Goal: Task Accomplishment & Management: Complete application form

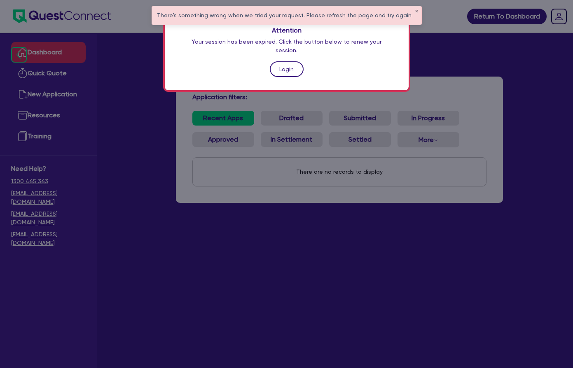
click at [285, 61] on link "Login" at bounding box center [287, 69] width 34 height 16
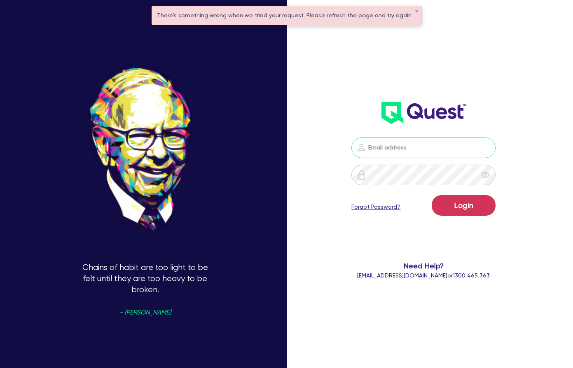
type input "[PERSON_NAME][EMAIL_ADDRESS][DOMAIN_NAME]"
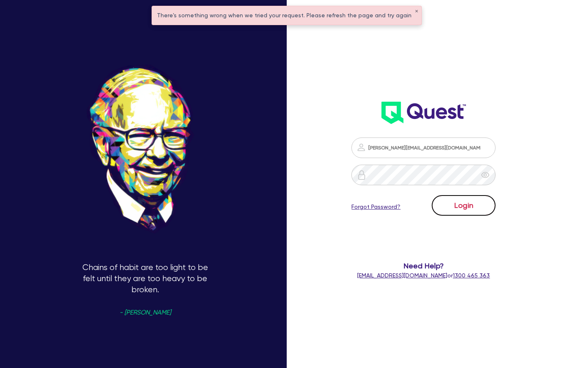
click at [467, 205] on button "Login" at bounding box center [464, 205] width 64 height 21
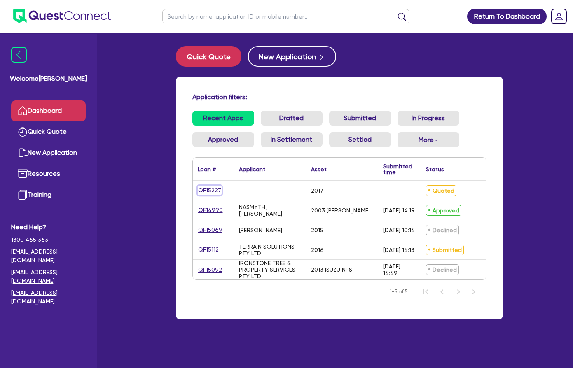
click at [198, 192] on link "QF15227" at bounding box center [210, 190] width 24 height 9
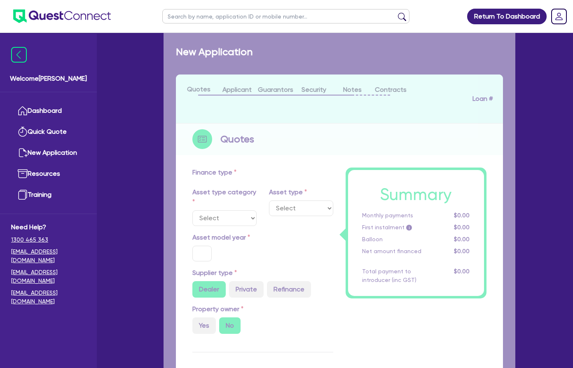
select select "CARS_AND_LIGHT_TRUCKS"
type input "2017"
radio input "true"
type input "45,000"
type input "10"
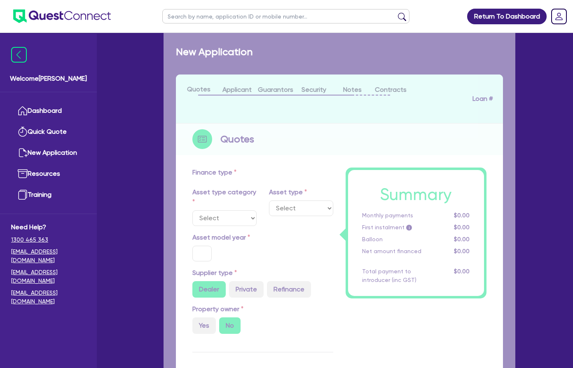
type input "4,500"
type input "17.95"
select select "VANS_AND_UTES"
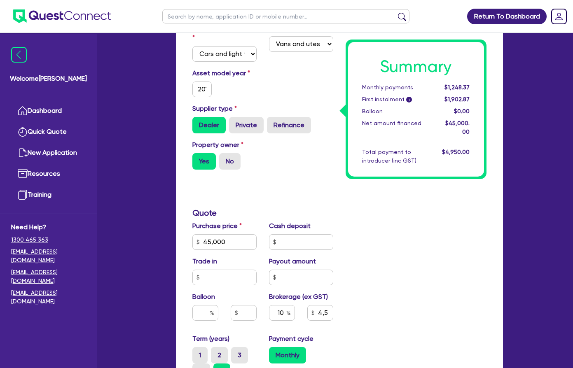
scroll to position [206, 0]
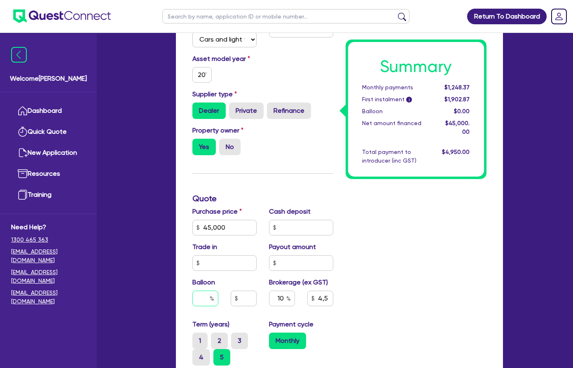
click at [192, 291] on input "text" at bounding box center [205, 299] width 26 height 16
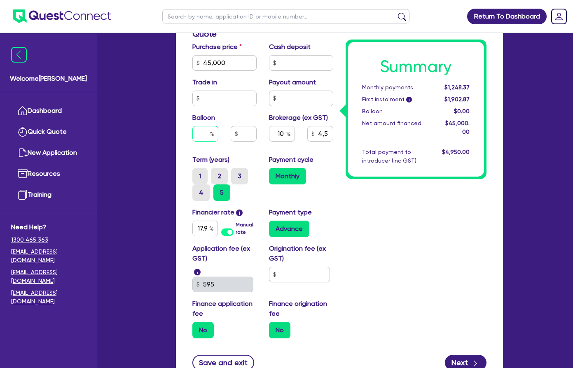
scroll to position [330, 0]
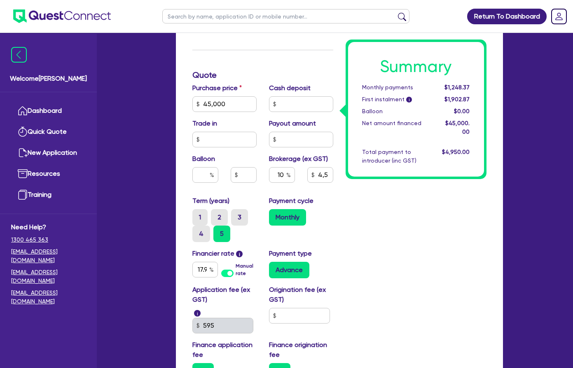
type input "45,000"
type input "4,500"
click at [192, 364] on div "No" at bounding box center [224, 372] width 64 height 16
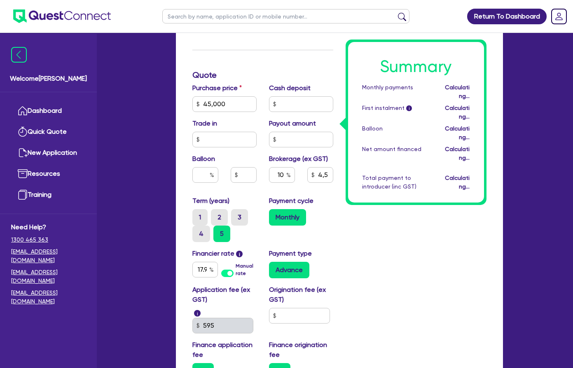
type input "45,000"
type input "4,500"
click at [192, 364] on div "No" at bounding box center [224, 372] width 64 height 16
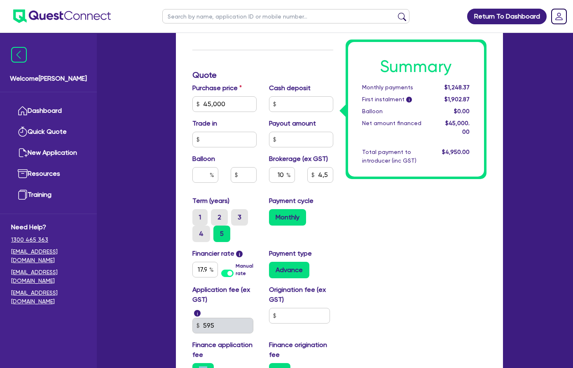
click at [192, 364] on div "No" at bounding box center [224, 372] width 64 height 16
click at [192, 364] on label "No" at bounding box center [202, 372] width 21 height 16
click at [192, 364] on input "No" at bounding box center [194, 366] width 5 height 5
click at [192, 364] on label "No" at bounding box center [202, 372] width 21 height 16
click at [192, 364] on input "No" at bounding box center [194, 366] width 5 height 5
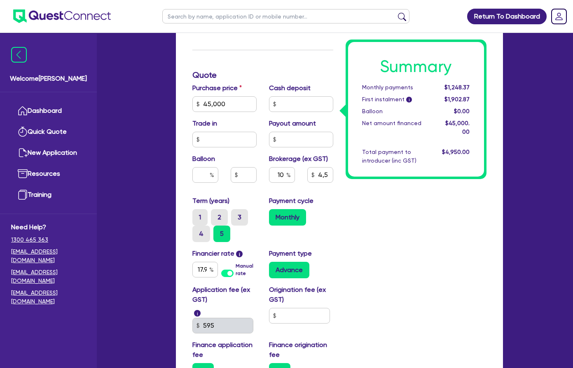
click at [192, 364] on div "No" at bounding box center [224, 372] width 64 height 16
type input "45,000"
type input "4,500"
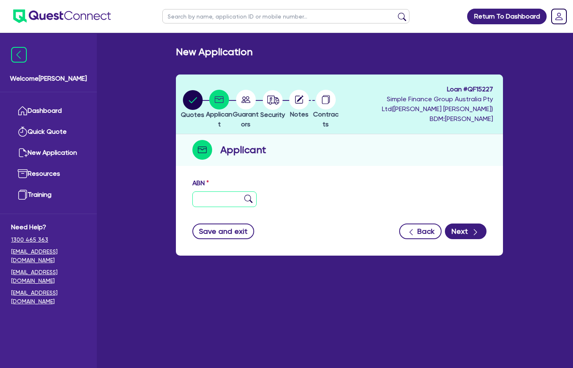
click at [192, 192] on input "text" at bounding box center [224, 200] width 64 height 16
click at [192, 193] on input "text" at bounding box center [224, 200] width 64 height 16
paste input "36 291 219 594"
type input "36 291 219 594"
click at [244, 195] on img at bounding box center [248, 199] width 8 height 8
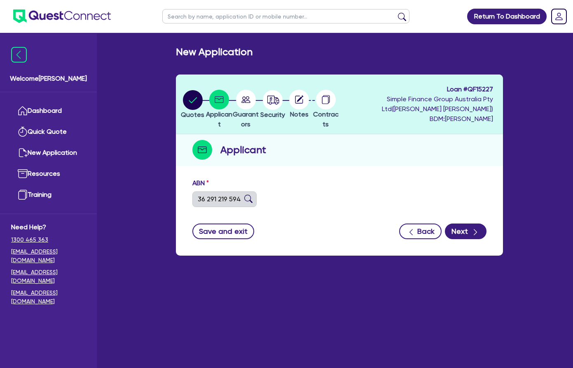
type input "The Trustee for R&A Trust"
select select "TRUST"
type input "[DATE]"
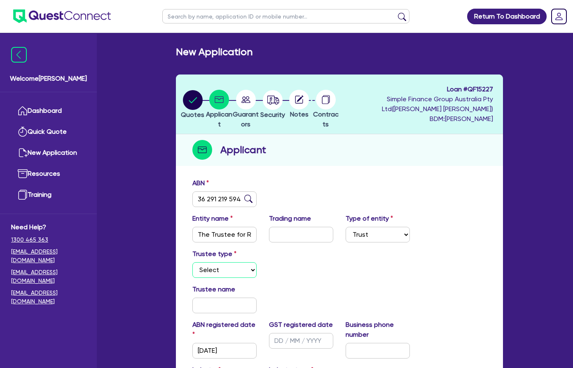
click at [205, 263] on select "Select Individual Company" at bounding box center [224, 271] width 64 height 16
click at [195, 264] on select "Select Individual Company" at bounding box center [224, 271] width 64 height 16
select select "COMPANY"
click at [192, 263] on select "Select Individual Company" at bounding box center [224, 271] width 64 height 16
click at [192, 300] on input "text" at bounding box center [224, 306] width 64 height 16
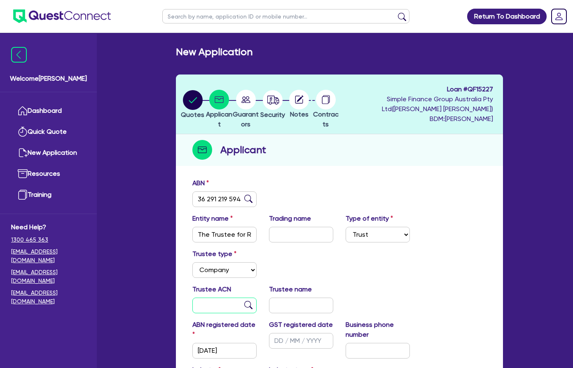
click at [192, 298] on input "text" at bounding box center [224, 306] width 64 height 16
type input "690 185 954"
click at [277, 300] on input "text" at bounding box center [301, 306] width 64 height 16
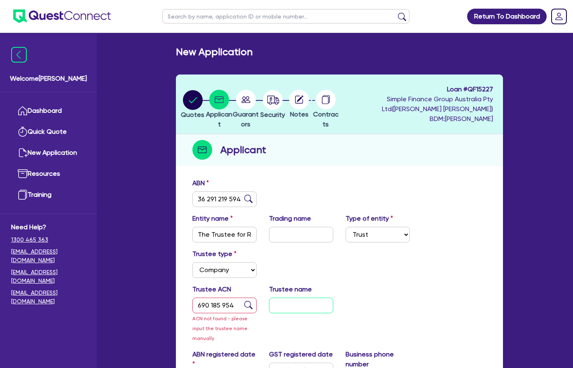
click at [269, 298] on input "text" at bounding box center [301, 306] width 64 height 16
type input "[PERSON_NAME] Energy and Construction Pty Ltd"
click at [439, 285] on div "Trustee ACN 690 185 954 ACN not found - please input the trustee name manually …" at bounding box center [339, 317] width 307 height 65
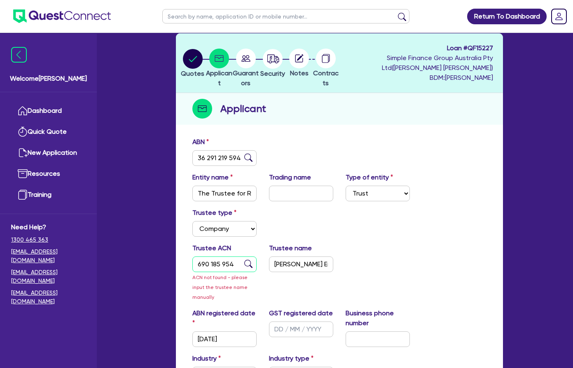
click at [192, 257] on input "690 185 954" at bounding box center [224, 265] width 64 height 16
type input "690 185 954"
click at [443, 244] on div "Trustee ACN 690 185 954 ACN not found - please input the trustee name manually …" at bounding box center [339, 276] width 307 height 65
click at [192, 367] on select "Select Accomodation & Food Services Administrative & Support Services Agricultu…" at bounding box center [224, 375] width 64 height 16
select select "BUILDING_CONSTRUCTION"
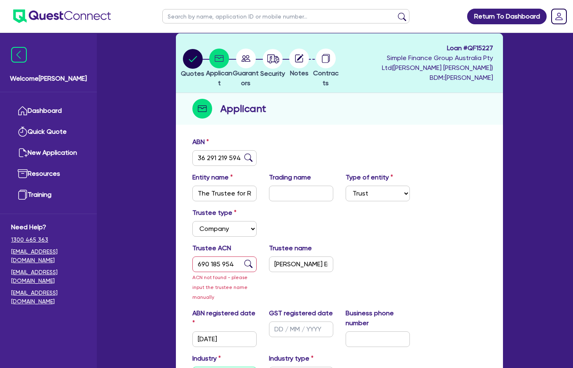
click at [192, 367] on select "Select Accomodation & Food Services Administrative & Support Services Agricultu…" at bounding box center [224, 375] width 64 height 16
click at [387, 354] on div "Industry Select Accomodation & Food Services Administrative & Support Services …" at bounding box center [339, 371] width 307 height 35
click at [195, 259] on input "690 185 954" at bounding box center [224, 265] width 64 height 16
click at [244, 260] on img at bounding box center [248, 264] width 8 height 8
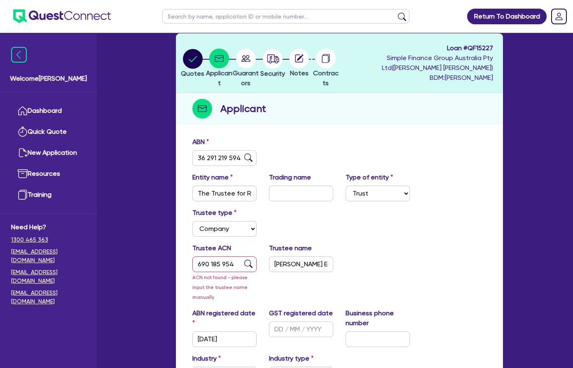
click at [244, 260] on img at bounding box center [248, 264] width 8 height 8
click at [223, 288] on div "Trustee ACN 690 185 954 ACN not found - please input the trustee name manually …" at bounding box center [339, 276] width 307 height 65
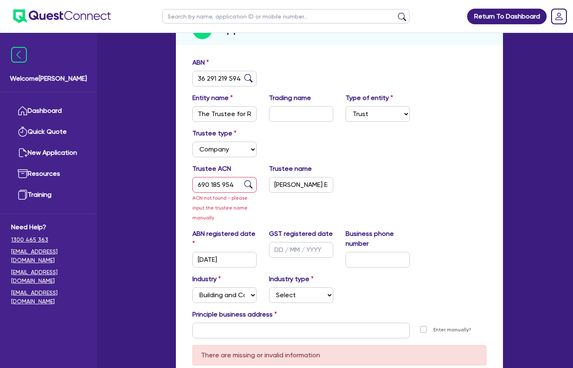
scroll to position [124, 0]
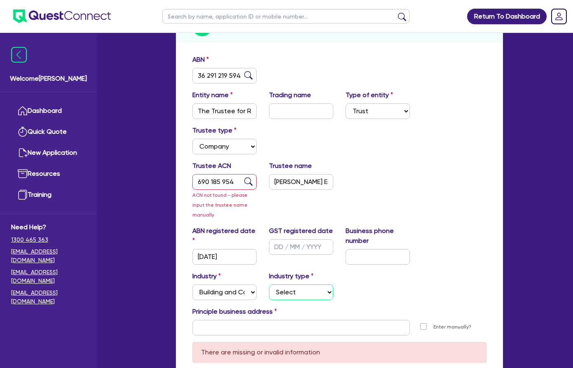
click at [277, 285] on select "Select Trades People Providing Services Direct to Consumers Trades People Provi…" at bounding box center [301, 293] width 64 height 16
select select "TRADES_SERVICES_BUSINESSES_GOVERNMENT"
click at [269, 285] on select "Select Trades People Providing Services Direct to Consumers Trades People Provi…" at bounding box center [301, 293] width 64 height 16
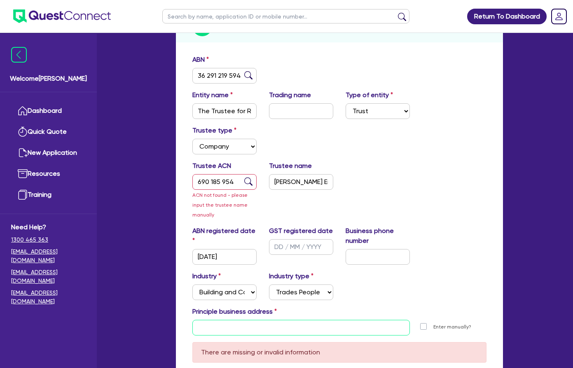
click at [269, 320] on input "text" at bounding box center [301, 328] width 218 height 16
drag, startPoint x: 189, startPoint y: 297, endPoint x: 192, endPoint y: 293, distance: 5.2
click at [192, 320] on input "text" at bounding box center [301, 328] width 218 height 16
paste input "[STREET_ADDRESS][PERSON_NAME]"
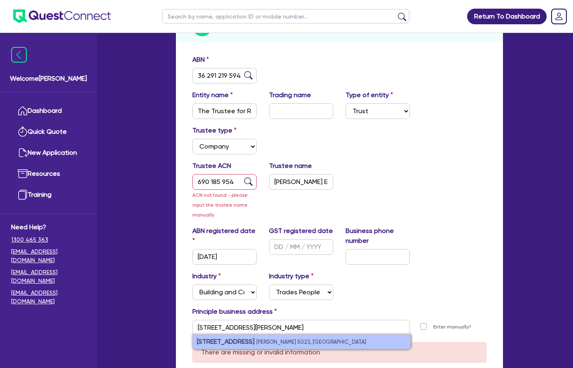
click at [256, 339] on small "[PERSON_NAME] 5023, [GEOGRAPHIC_DATA]" at bounding box center [311, 342] width 110 height 6
type input "[STREET_ADDRESS][PERSON_NAME]"
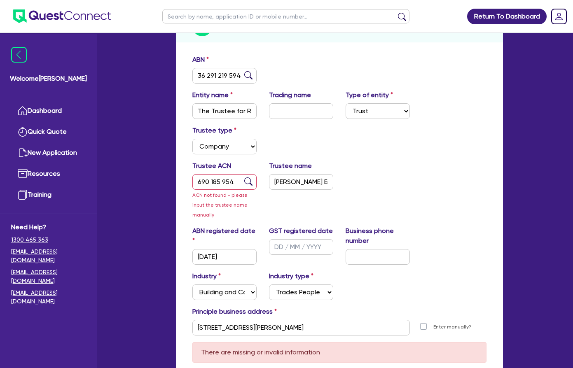
click at [258, 343] on div "There are missing or invalid information" at bounding box center [339, 353] width 294 height 21
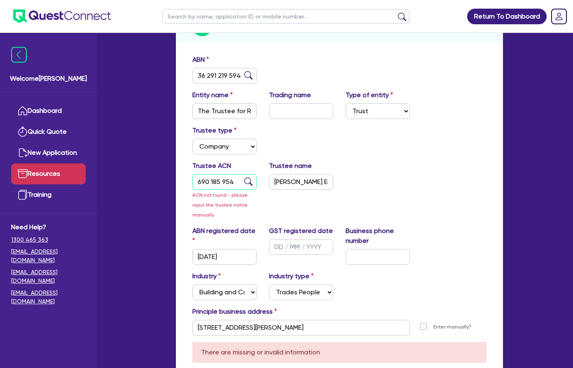
drag, startPoint x: 199, startPoint y: 169, endPoint x: 83, endPoint y: 164, distance: 116.8
click at [84, 166] on div "Welcome [PERSON_NAME] Quick Quote New Application Resources Training Need Help?…" at bounding box center [287, 165] width 458 height 579
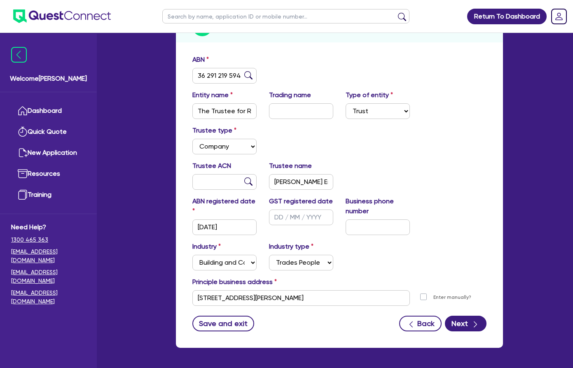
click at [473, 167] on div "Trustee ACN Trustee name [PERSON_NAME] Energy and Construction Pty Ltd" at bounding box center [339, 178] width 307 height 35
click at [480, 321] on icon "button" at bounding box center [476, 325] width 8 height 8
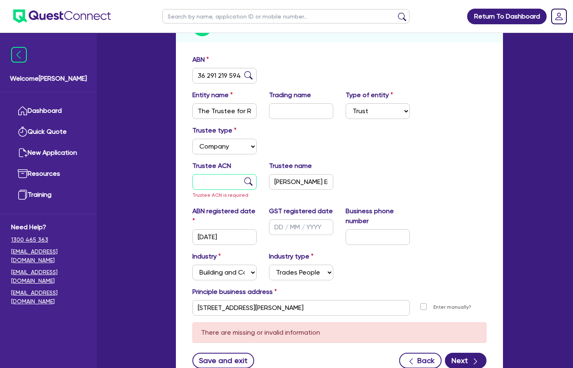
click at [192, 174] on input "text" at bounding box center [224, 182] width 64 height 16
click at [276, 176] on input "[PERSON_NAME] Energy and Construction Pty Ltd" at bounding box center [301, 182] width 64 height 16
click at [192, 177] on input "text" at bounding box center [224, 182] width 64 height 16
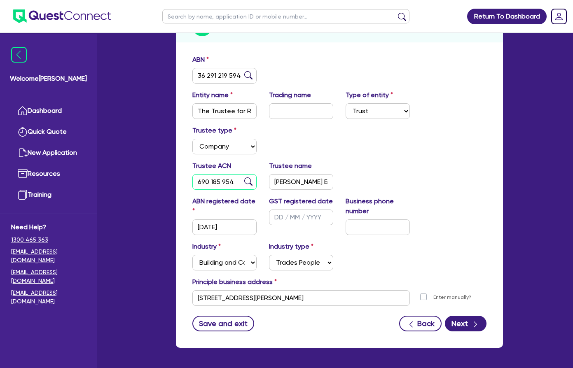
type input "690 185 954"
click at [413, 161] on div "Trustee ACN 690 185 954 Trustee name [PERSON_NAME] Energy and Construction Pty …" at bounding box center [339, 178] width 307 height 35
click at [487, 316] on button "Next" at bounding box center [466, 324] width 42 height 16
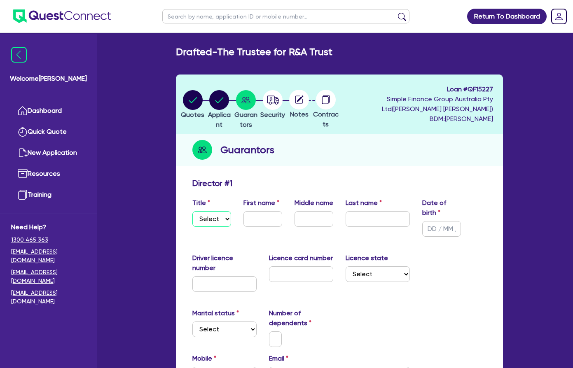
click at [192, 211] on select "Select Mr Mrs Ms Miss Dr" at bounding box center [211, 219] width 39 height 16
select select "MR"
click at [192, 211] on select "Select Mr Mrs Ms Miss Dr" at bounding box center [211, 219] width 39 height 16
click at [247, 212] on input "text" at bounding box center [263, 219] width 39 height 16
type input "[PERSON_NAME]"
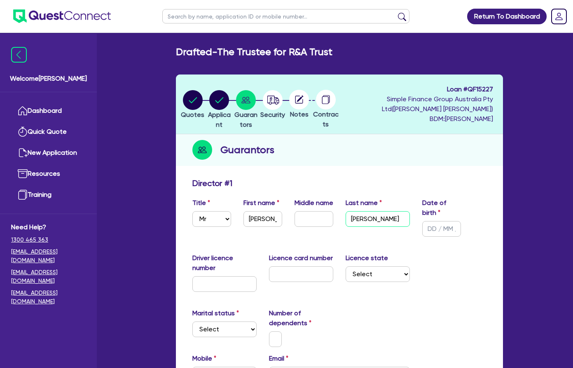
type input "[PERSON_NAME]"
click at [295, 212] on input "text" at bounding box center [314, 219] width 39 height 16
type input "[PERSON_NAME]"
click at [456, 221] on input "text" at bounding box center [441, 229] width 39 height 16
type input "[DATE]"
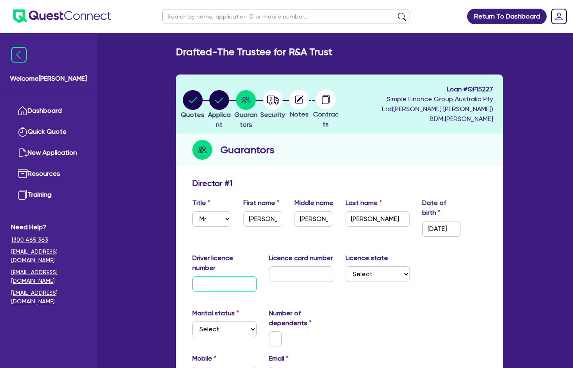
click at [199, 277] on input "text" at bounding box center [224, 285] width 64 height 16
click at [192, 277] on input "text" at bounding box center [224, 285] width 64 height 16
paste input "CP1451"
type input "CP1451"
click at [280, 267] on input "text" at bounding box center [301, 275] width 64 height 16
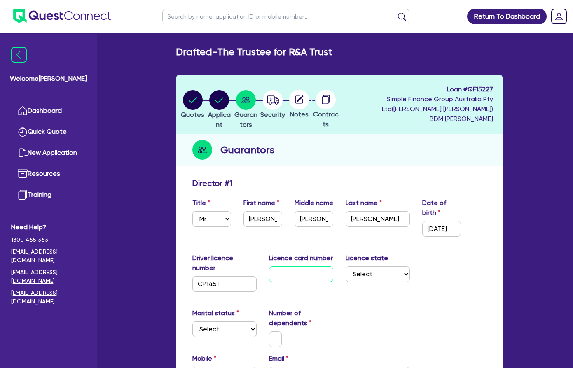
drag, startPoint x: 283, startPoint y: 258, endPoint x: 321, endPoint y: 260, distance: 38.4
click at [283, 267] on input "text" at bounding box center [301, 275] width 64 height 16
paste input "D02815480"
type input "D02815480"
click at [390, 267] on select "Select [GEOGRAPHIC_DATA] [GEOGRAPHIC_DATA] [GEOGRAPHIC_DATA] [GEOGRAPHIC_DATA] …" at bounding box center [378, 275] width 64 height 16
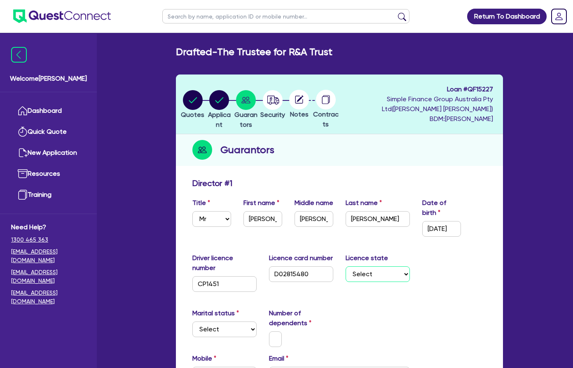
select select "SA"
click at [346, 267] on select "Select [GEOGRAPHIC_DATA] [GEOGRAPHIC_DATA] [GEOGRAPHIC_DATA] [GEOGRAPHIC_DATA] …" at bounding box center [378, 275] width 64 height 16
click at [204, 322] on select "Select Single Married De Facto / Partner" at bounding box center [224, 330] width 64 height 16
select select "MARRIED"
click at [192, 322] on select "Select Single Married De Facto / Partner" at bounding box center [224, 330] width 64 height 16
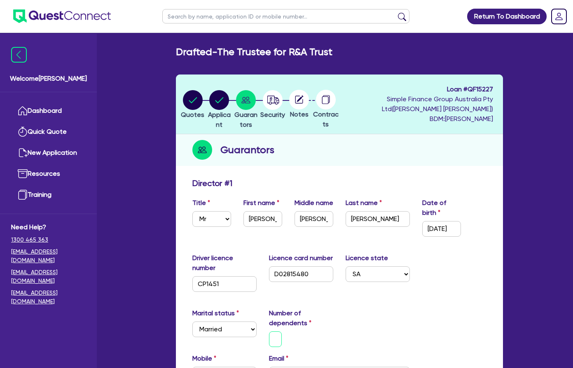
click at [269, 332] on input "text" at bounding box center [275, 340] width 13 height 16
click at [381, 309] on div "Marital status Select [DEMOGRAPHIC_DATA] Married De Facto / Partner Number of d…" at bounding box center [339, 331] width 307 height 45
click at [192, 367] on input "text" at bounding box center [224, 375] width 64 height 16
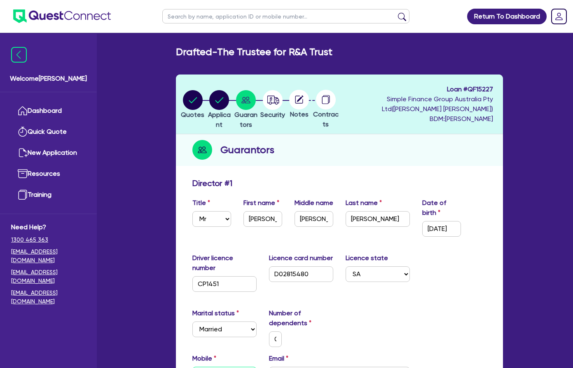
paste input "0422 553 096"
type input "0"
type input "0422 553 096"
click at [337, 367] on input "email" at bounding box center [339, 375] width 141 height 16
drag, startPoint x: 285, startPoint y: 345, endPoint x: 296, endPoint y: 339, distance: 12.2
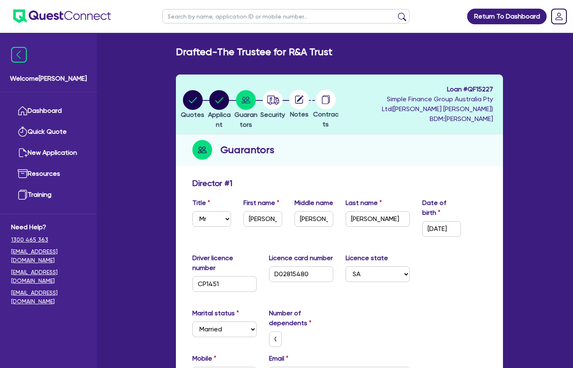
click at [285, 354] on div "Mobile [PHONE_NUMBER] Email" at bounding box center [339, 371] width 307 height 35
click at [298, 367] on input "email" at bounding box center [339, 375] width 141 height 16
paste input "[PERSON_NAME][EMAIL_ADDRESS][DOMAIN_NAME]"
type input "0"
type input "0422 553 096"
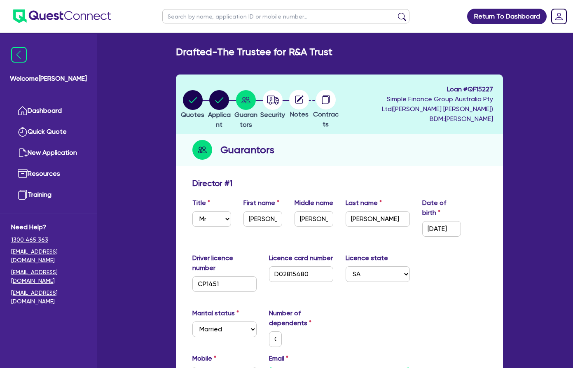
type input "[PERSON_NAME][EMAIL_ADDRESS][DOMAIN_NAME]"
click at [426, 309] on div "Marital status Select [DEMOGRAPHIC_DATA] Married De Facto / Partner Number of d…" at bounding box center [339, 331] width 307 height 45
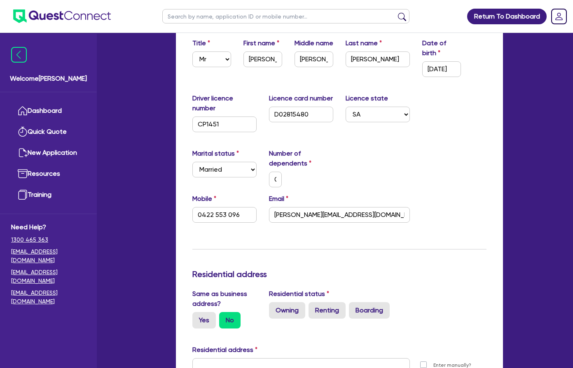
scroll to position [165, 0]
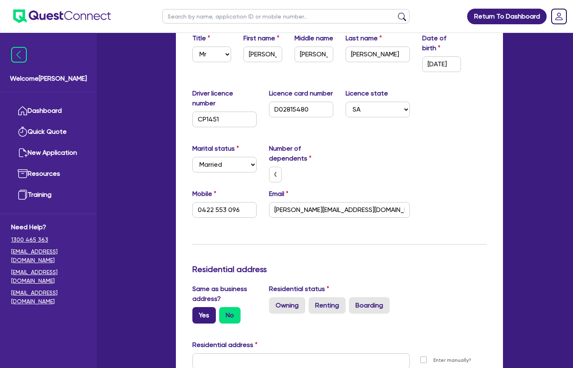
click at [192, 307] on label "Yes" at bounding box center [203, 315] width 23 height 16
click at [192, 307] on input "Yes" at bounding box center [194, 309] width 5 height 5
radio input "true"
type input "0"
type input "0422 553 096"
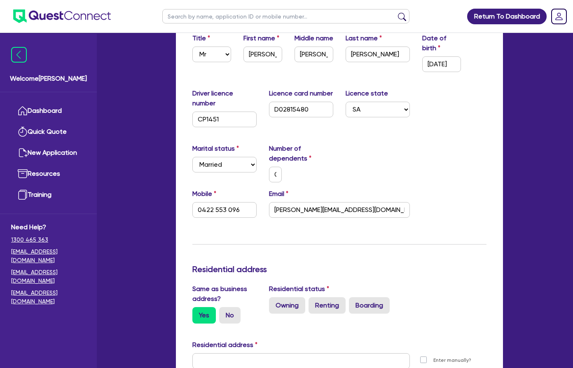
type input "[STREET_ADDRESS][PERSON_NAME]"
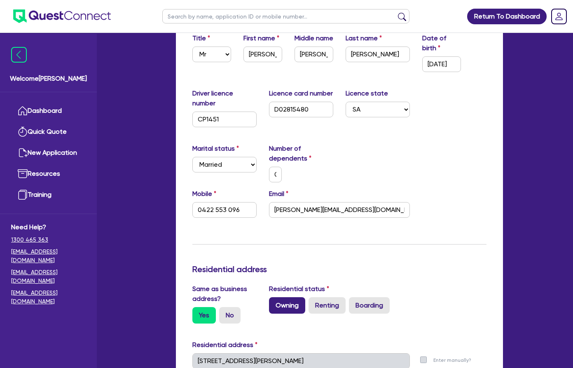
click at [269, 298] on label "Owning" at bounding box center [287, 306] width 36 height 16
click at [269, 298] on input "Owning" at bounding box center [271, 300] width 5 height 5
radio input "true"
type input "0"
type input "0422 553 096"
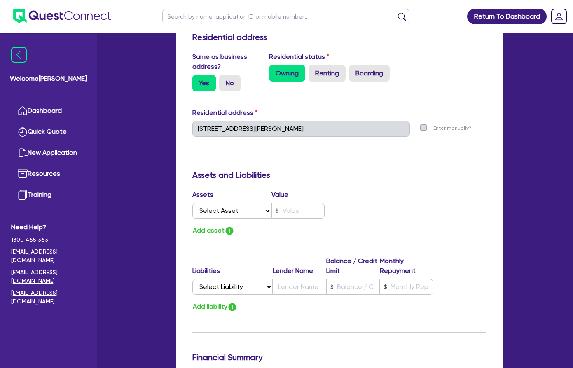
scroll to position [412, 0]
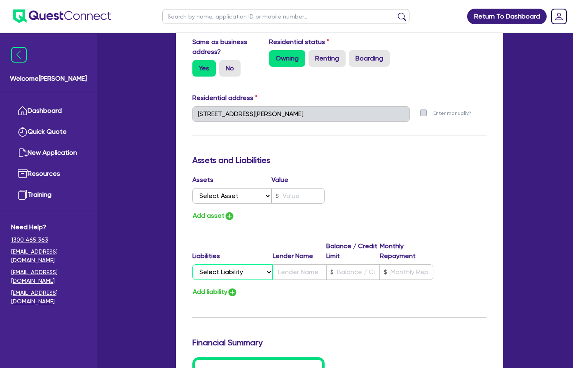
click at [216, 265] on select "Select Liability Credit card Mortgage Investment property loan Vehicle loan Tru…" at bounding box center [232, 273] width 80 height 16
select select "MORTGAGE"
click at [192, 265] on select "Select Liability Credit card Mortgage Investment property loan Vehicle loan Tru…" at bounding box center [232, 273] width 80 height 16
type input "0"
type input "0422 553 096"
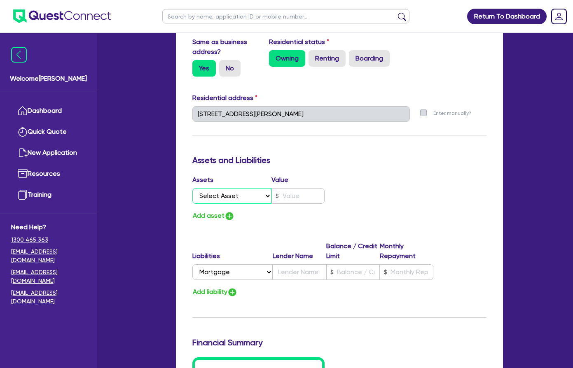
click at [197, 188] on select "Select Asset Cash Property Investment property Vehicle Truck Trailer Equipment …" at bounding box center [232, 196] width 80 height 16
drag, startPoint x: 385, startPoint y: 287, endPoint x: 384, endPoint y: 278, distance: 9.1
click at [384, 338] on h3 "Financial Summary" at bounding box center [339, 343] width 294 height 10
click at [286, 265] on input "text" at bounding box center [300, 273] width 54 height 16
click at [373, 265] on input "text" at bounding box center [353, 273] width 54 height 16
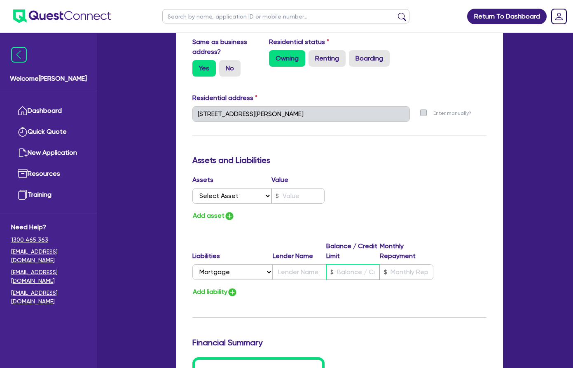
type input "0"
type input "0422 553 096"
type input "6"
type input "0"
type input "0422 553 096"
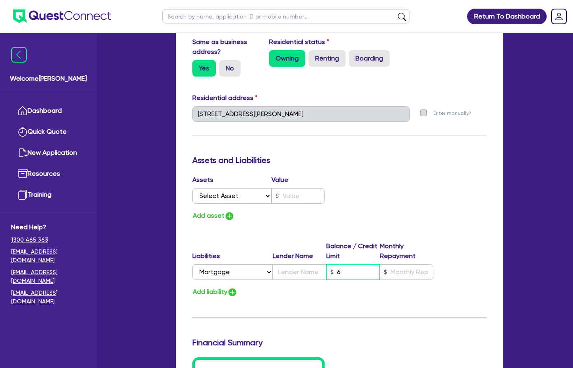
type input "60"
type input "0"
type input "0422 553 096"
type input "600"
type input "0"
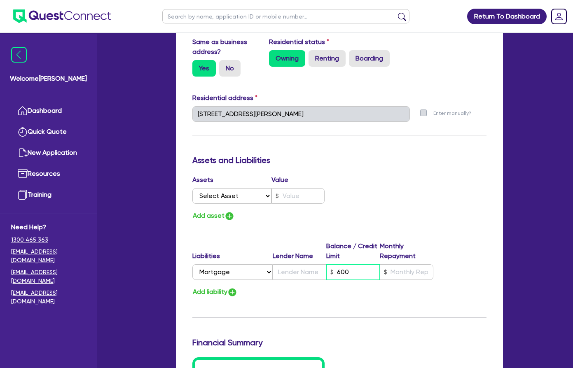
type input "0422 553 096"
type input "6,000"
type input "0"
type input "0422 553 096"
type input "60,000"
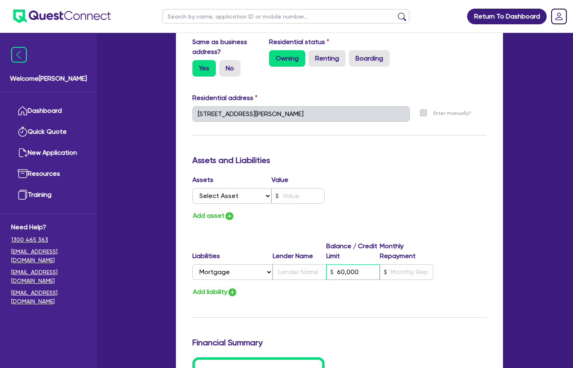
type input "0"
type input "0422 553 096"
type input "600,000"
type input "0"
type input "0422 553 096"
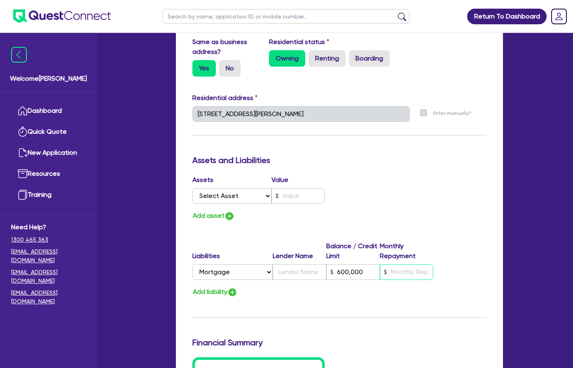
type input "600,000"
type input "1"
type input "0"
type input "0422 553 096"
type input "600,000"
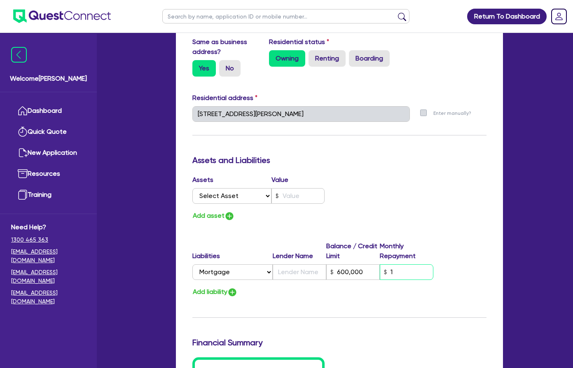
type input "18"
type input "0"
type input "0422 553 096"
type input "600,000"
type input "180"
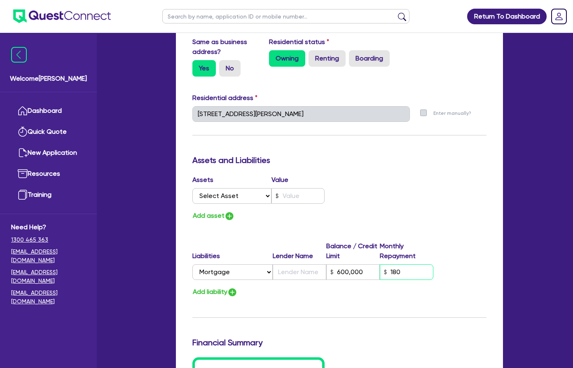
type input "0"
type input "0422 553 096"
type input "600,000"
type input "1,800"
click at [368, 253] on div "Update residential status for Director #1 Boarding is only acceptable when the …" at bounding box center [339, 95] width 294 height 659
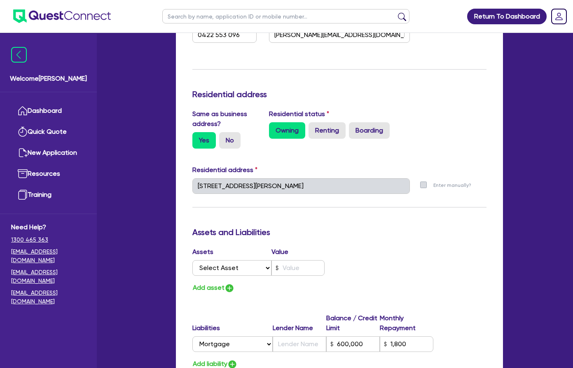
scroll to position [371, 0]
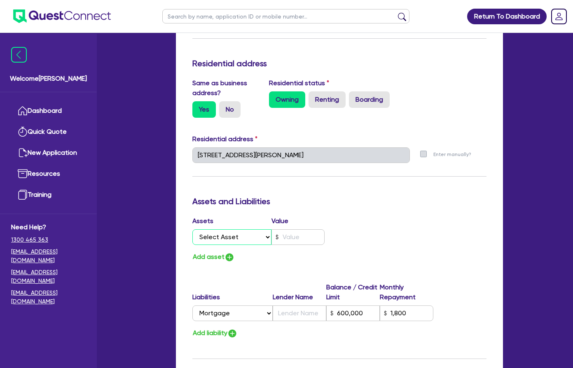
click at [200, 230] on select "Select Asset Cash Property Investment property Vehicle Truck Trailer Equipment …" at bounding box center [232, 238] width 80 height 16
select select "PROPERTY"
click at [192, 230] on select "Select Asset Cash Property Investment property Vehicle Truck Trailer Equipment …" at bounding box center [232, 238] width 80 height 16
type input "0"
type input "0422 553 096"
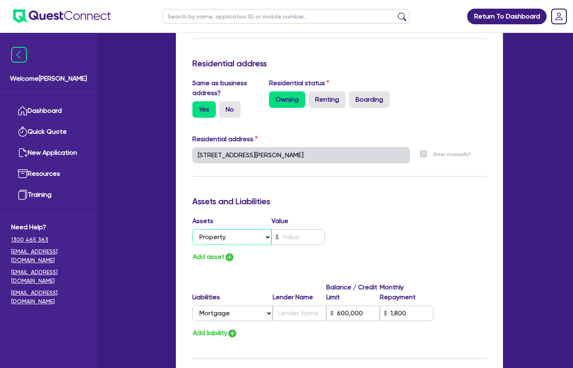
type input "600,000"
type input "1,800"
click at [275, 230] on input "text" at bounding box center [298, 238] width 53 height 16
type input "0"
type input "0422 553 096"
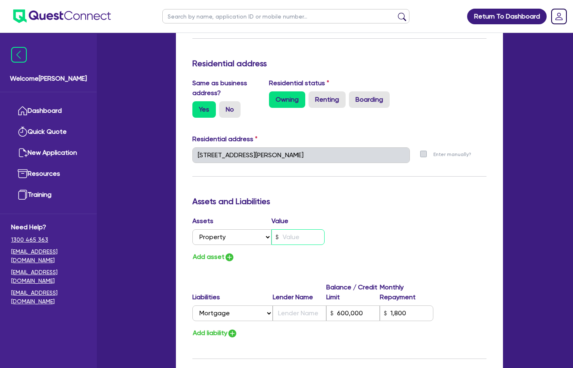
type input "8"
type input "600,000"
type input "1,800"
type input "0"
type input "0422 553 096"
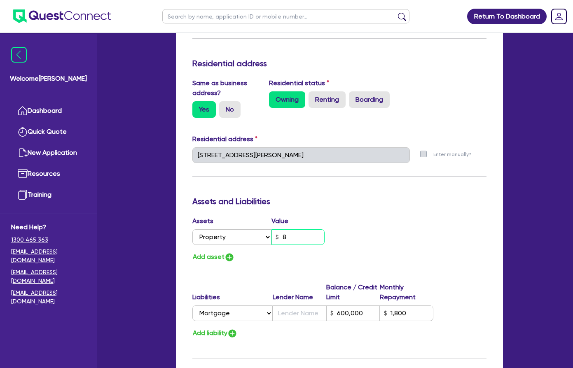
type input "85"
type input "600,000"
type input "1,800"
type input "0"
type input "0422 553 096"
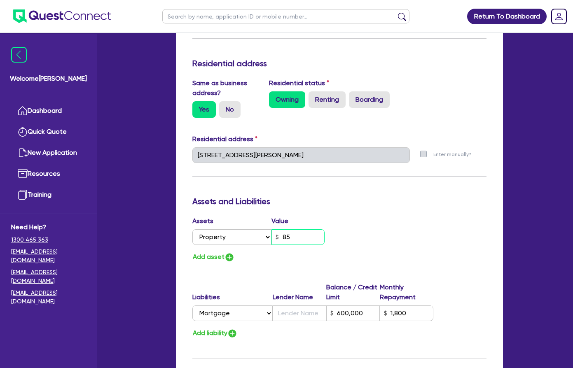
type input "850"
type input "600,000"
type input "1,800"
type input "0"
type input "0422 553 096"
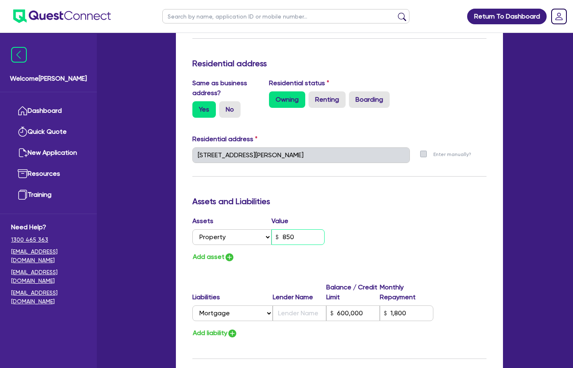
type input "8,500"
type input "600,000"
type input "1,800"
type input "0"
type input "0422 553 096"
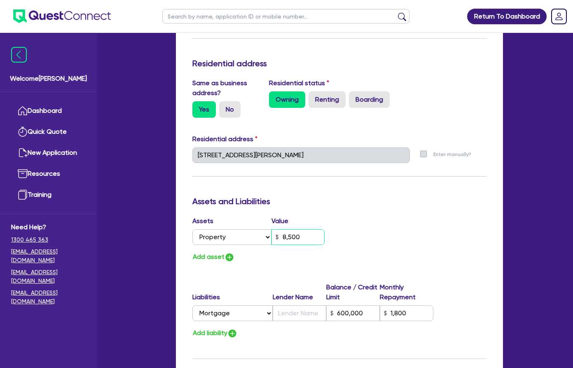
type input "85,000"
type input "600,000"
type input "1,800"
type input "0"
type input "0422 553 096"
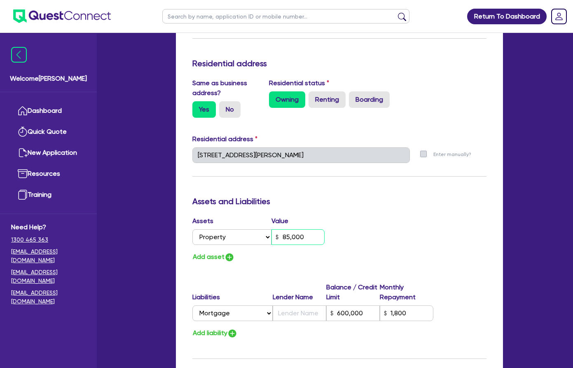
type input "850,000"
type input "600,000"
type input "1,800"
type input "850,000"
click at [288, 223] on div "Update residential status for Director #1 Boarding is only acceptable when the …" at bounding box center [339, 137] width 294 height 659
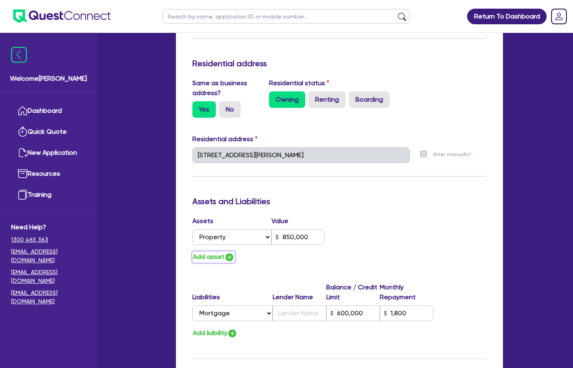
click at [225, 253] on img "button" at bounding box center [230, 258] width 10 height 10
type input "0"
type input "0422 553 096"
type input "850,000"
type input "600,000"
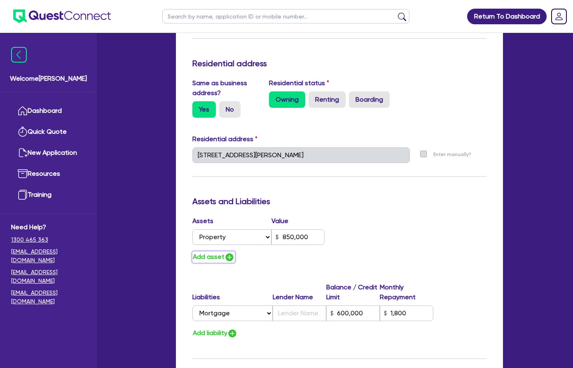
type input "1,800"
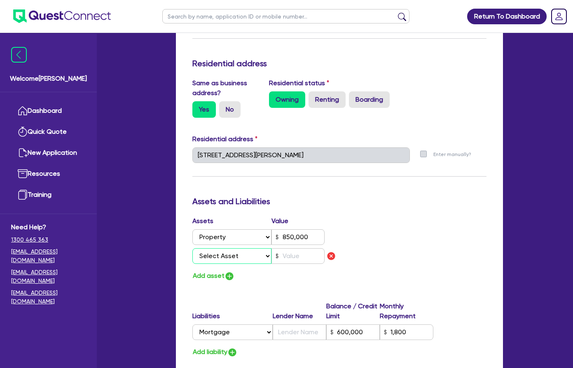
click at [192, 249] on select "Select Asset Cash Property Investment property Vehicle Truck Trailer Equipment …" at bounding box center [232, 257] width 80 height 16
select select "CASH"
click at [192, 249] on select "Select Asset Cash Property Investment property Vehicle Truck Trailer Equipment …" at bounding box center [232, 257] width 80 height 16
type input "0"
type input "0422 553 096"
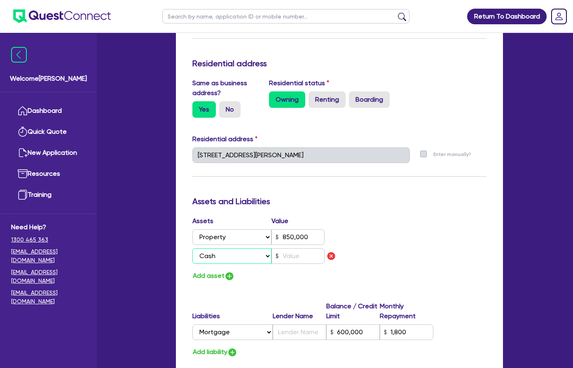
type input "850,000"
type input "600,000"
type input "1,800"
click at [272, 249] on input "text" at bounding box center [298, 257] width 53 height 16
type input "0"
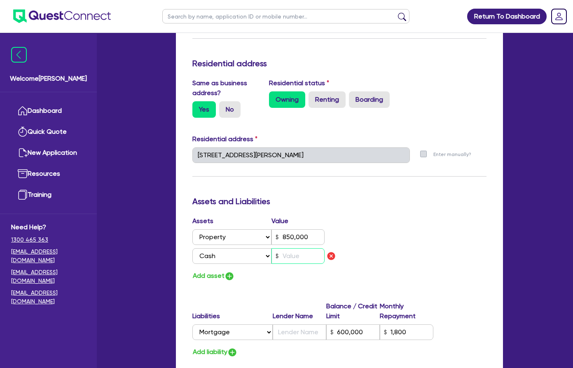
type input "0422 553 096"
type input "850,000"
type input "600,000"
type input "1,800"
type input "3"
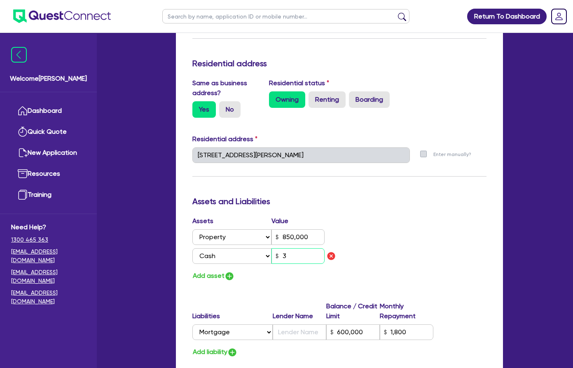
type input "0"
type input "0422 553 096"
type input "850,000"
type input "600,000"
type input "1,800"
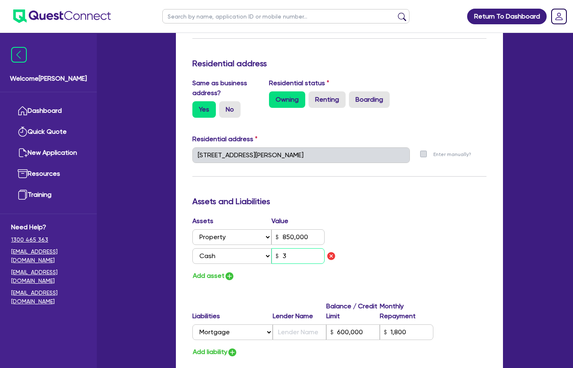
type input "35"
type input "0"
type input "0422 553 096"
type input "850,000"
type input "600,000"
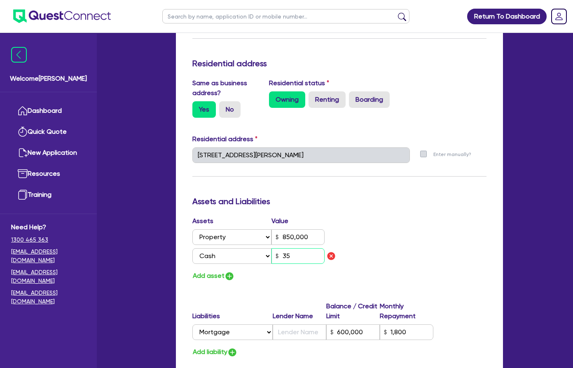
type input "1,800"
type input "350"
type input "0"
type input "0422 553 096"
type input "850,000"
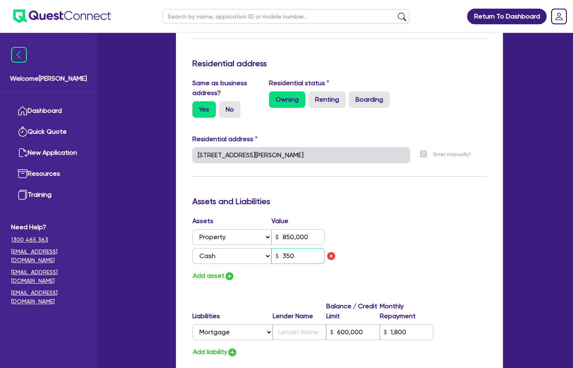
type input "600,000"
type input "1,800"
type input "3,500"
type input "0"
type input "0422 553 096"
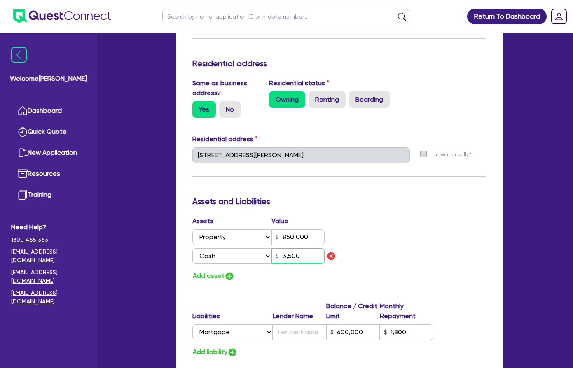
type input "850,000"
type input "600,000"
type input "1,800"
type input "35,000"
click at [225, 272] on img "button" at bounding box center [230, 277] width 10 height 10
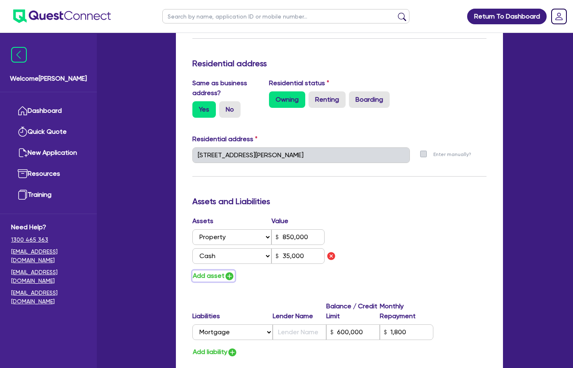
type input "0"
type input "0422 553 096"
type input "850,000"
type input "600,000"
type input "1,800"
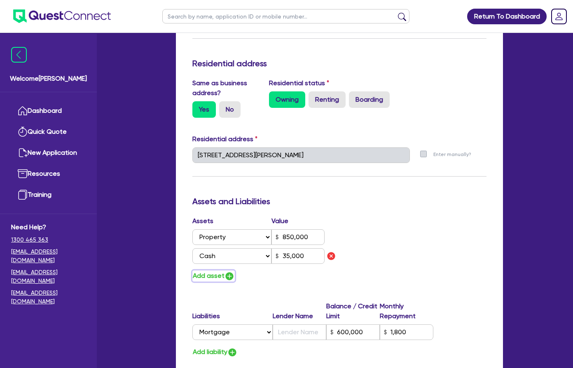
type input "35,000"
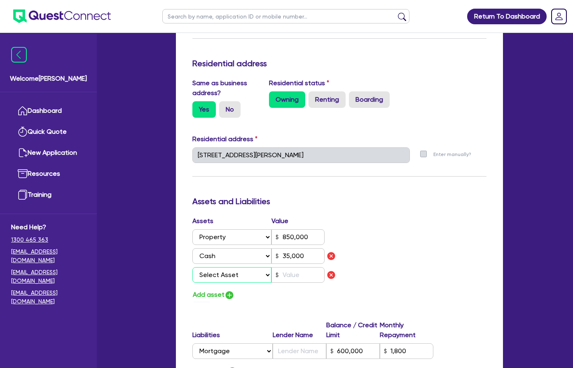
click at [192, 268] on select "Select Asset Cash Property Investment property Vehicle Truck Trailer Equipment …" at bounding box center [232, 276] width 80 height 16
select select "VEHICLE"
click at [192, 268] on select "Select Asset Cash Property Investment property Vehicle Truck Trailer Equipment …" at bounding box center [232, 276] width 80 height 16
type input "0"
type input "0422 553 096"
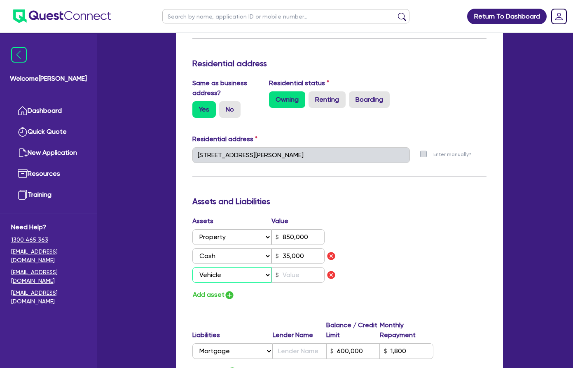
type input "850,000"
type input "600,000"
type input "1,800"
type input "35,000"
click at [295, 268] on input "text" at bounding box center [298, 276] width 53 height 16
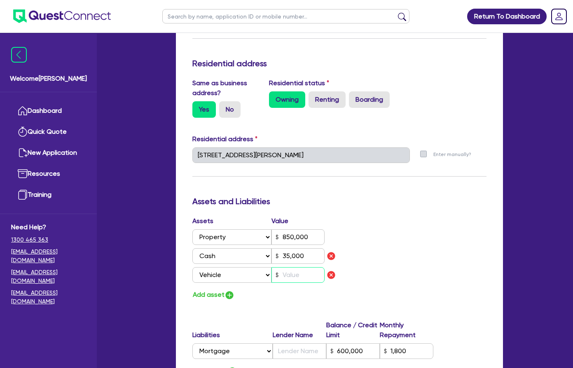
type input "0"
type input "0422 553 096"
type input "850,000"
type input "600,000"
type input "1,800"
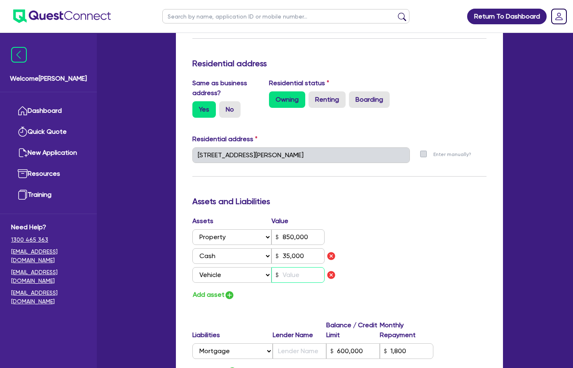
type input "35,000"
type input "1"
type input "0"
type input "0422 553 096"
type input "850,000"
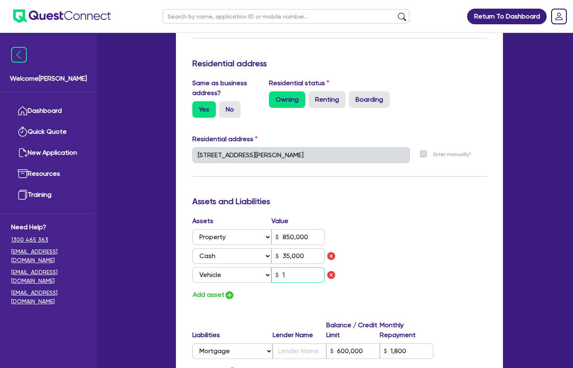
type input "600,000"
type input "1,800"
type input "35,000"
type input "10"
type input "0"
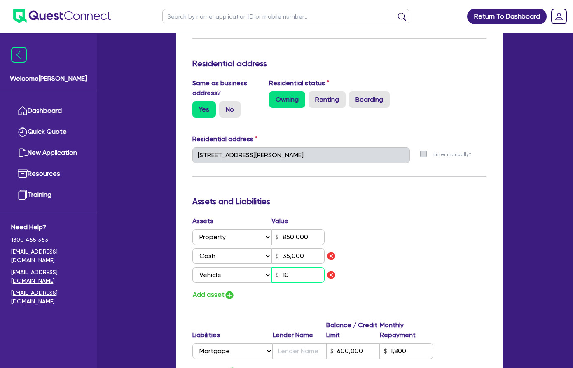
type input "0422 553 096"
type input "850,000"
type input "600,000"
type input "1,800"
type input "35,000"
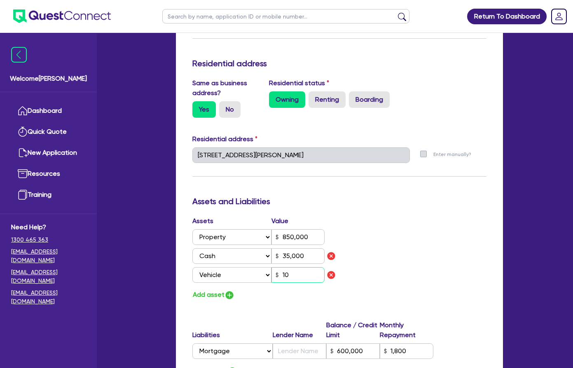
type input "100"
type input "0"
type input "0422 553 096"
type input "850,000"
type input "600,000"
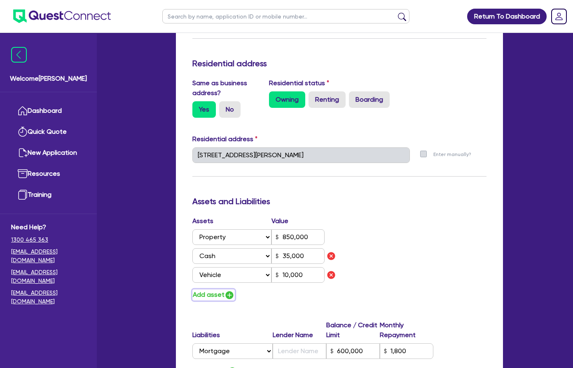
click at [192, 290] on button "Add asset" at bounding box center [213, 295] width 42 height 11
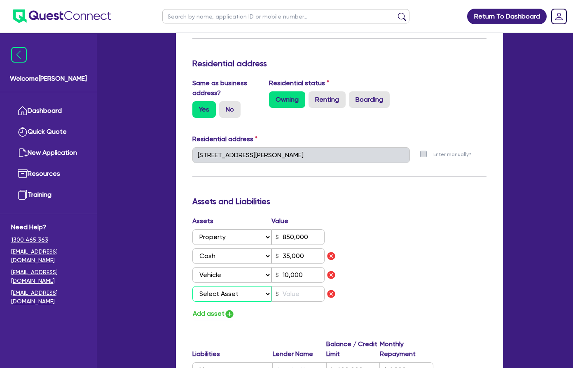
click at [192, 286] on select "Select Asset Cash Property Investment property Vehicle Truck Trailer Equipment …" at bounding box center [232, 294] width 80 height 16
click at [280, 286] on input "text" at bounding box center [298, 294] width 53 height 16
click at [225, 310] on img "button" at bounding box center [230, 315] width 10 height 10
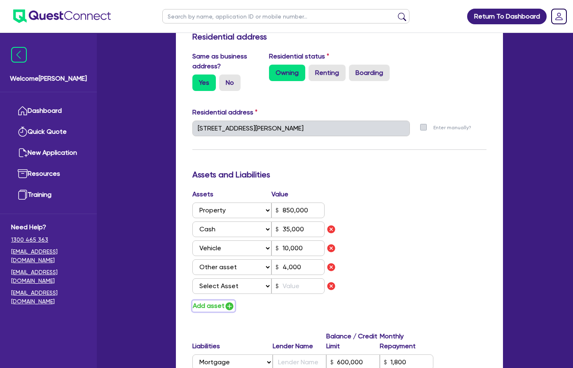
scroll to position [412, 0]
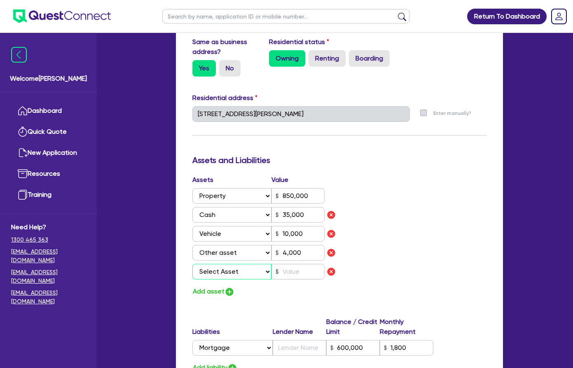
click at [208, 264] on select "Select Asset Cash Property Investment property Vehicle Truck Trailer Equipment …" at bounding box center [232, 272] width 80 height 16
click at [192, 264] on select "Select Asset Cash Property Investment property Vehicle Truck Trailer Equipment …" at bounding box center [232, 272] width 80 height 16
click at [278, 264] on input "text" at bounding box center [298, 272] width 53 height 16
click at [211, 248] on div "Update residential status for Director #1 Boarding is only acceptable when the …" at bounding box center [339, 133] width 294 height 735
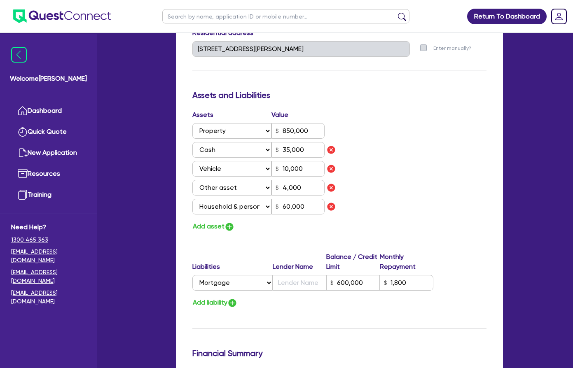
scroll to position [495, 0]
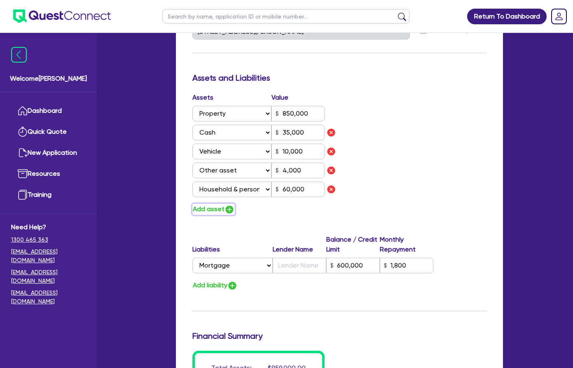
click at [225, 205] on img "button" at bounding box center [230, 210] width 10 height 10
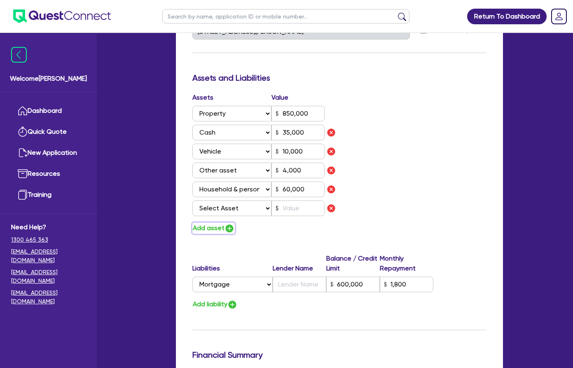
click at [225, 224] on img "button" at bounding box center [230, 229] width 10 height 10
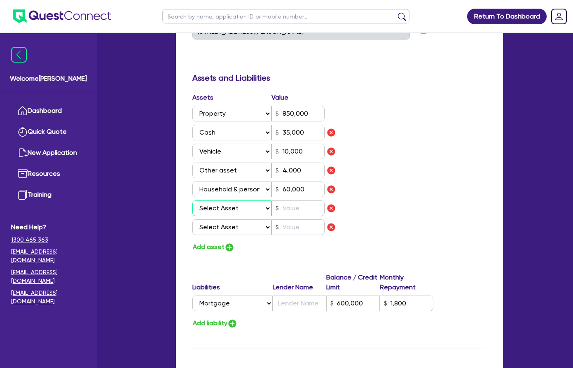
click at [208, 201] on select "Select Asset Cash Property Investment property Vehicle Truck Trailer Equipment …" at bounding box center [232, 209] width 80 height 16
click at [192, 201] on select "Select Asset Cash Property Investment property Vehicle Truck Trailer Equipment …" at bounding box center [232, 209] width 80 height 16
click at [279, 201] on input "text" at bounding box center [298, 209] width 53 height 16
click at [275, 220] on input "text" at bounding box center [298, 228] width 53 height 16
click at [218, 220] on select "Select Asset Cash Property Investment property Vehicle Truck Trailer Equipment …" at bounding box center [232, 228] width 80 height 16
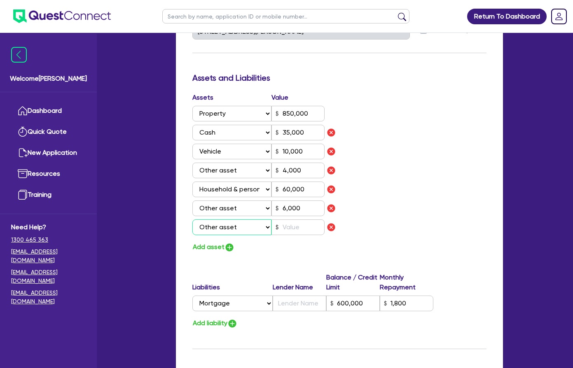
click at [192, 220] on select "Select Asset Cash Property Investment property Vehicle Truck Trailer Equipment …" at bounding box center [232, 228] width 80 height 16
click at [279, 220] on input "text" at bounding box center [298, 228] width 53 height 16
click at [415, 301] on div "Update residential status for Director #1 Boarding is only acceptable when the …" at bounding box center [339, 70] width 294 height 773
click at [297, 296] on input "text" at bounding box center [300, 304] width 54 height 16
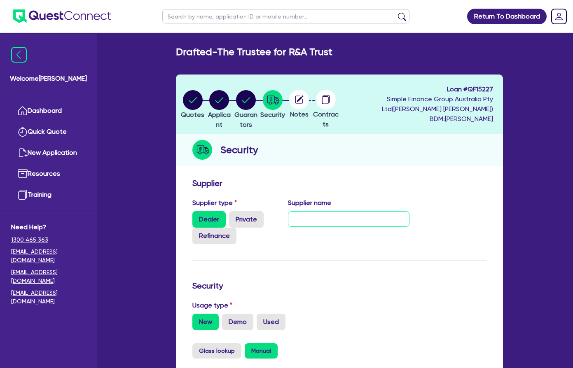
click at [324, 211] on input "text" at bounding box center [349, 219] width 122 height 16
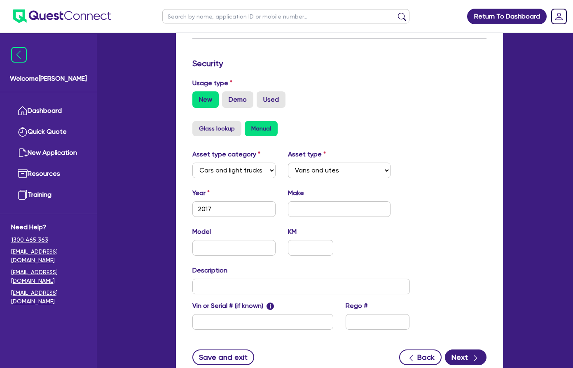
scroll to position [247, 0]
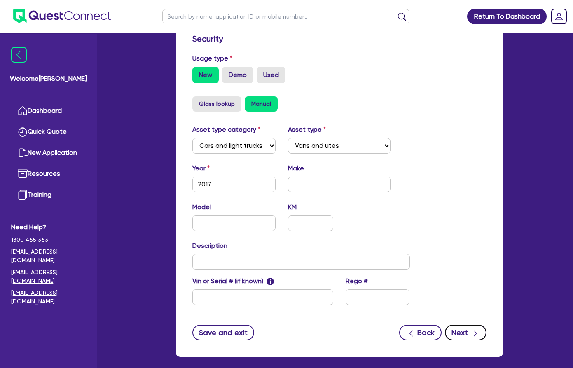
click at [487, 325] on button "Next" at bounding box center [466, 333] width 42 height 16
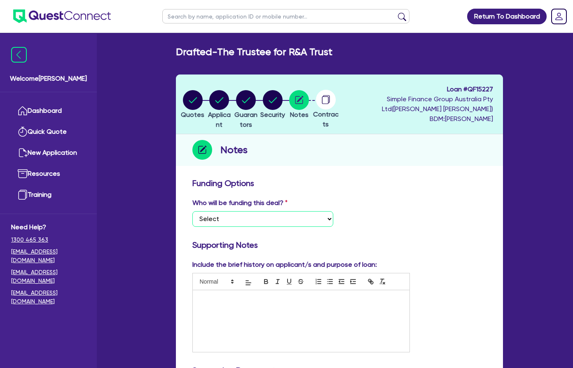
click at [202, 211] on select "Select I want Quest to fund 100% I will fund 100% I will co-fund with Quest Oth…" at bounding box center [262, 219] width 141 height 16
click at [192, 211] on select "Select I want Quest to fund 100% I will fund 100% I will co-fund with Quest Oth…" at bounding box center [262, 219] width 141 height 16
click at [225, 308] on div at bounding box center [301, 322] width 217 height 62
click at [248, 302] on div at bounding box center [301, 322] width 217 height 62
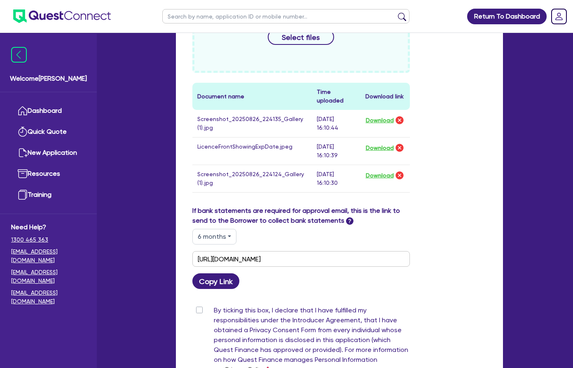
scroll to position [453, 0]
click at [214, 305] on label "By ticking this box, I declare that I have fulfilled my responsibilities under …" at bounding box center [312, 341] width 196 height 73
click at [192, 305] on input "By ticking this box, I declare that I have fulfilled my responsibilities under …" at bounding box center [195, 309] width 7 height 8
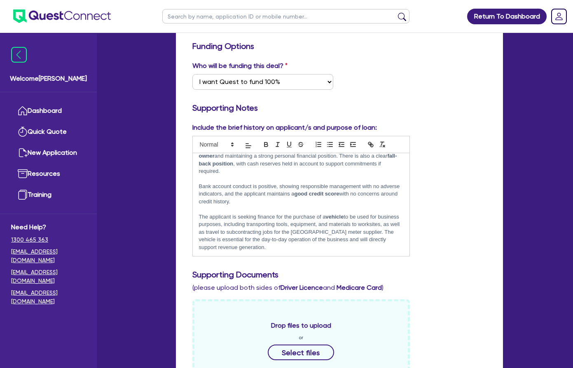
scroll to position [247, 0]
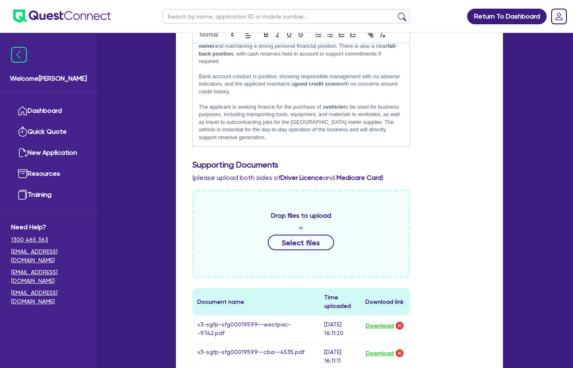
click at [226, 149] on p "Given the applicant’s extensive industry experience, subcontracting arrangement…" at bounding box center [301, 164] width 204 height 31
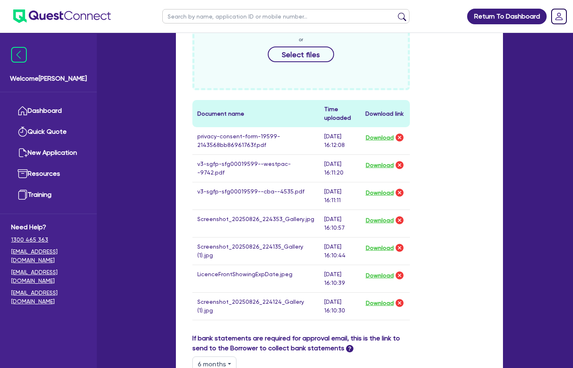
scroll to position [536, 0]
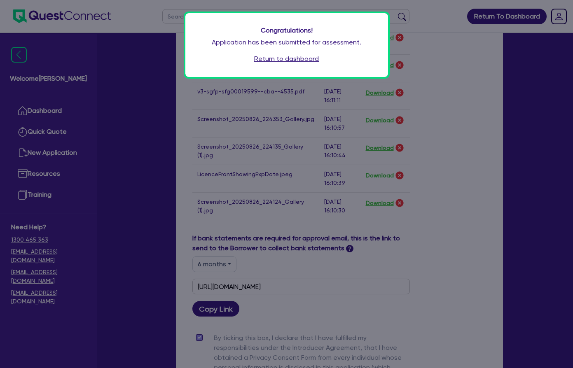
click at [281, 60] on link "Return to dashboard" at bounding box center [286, 59] width 65 height 10
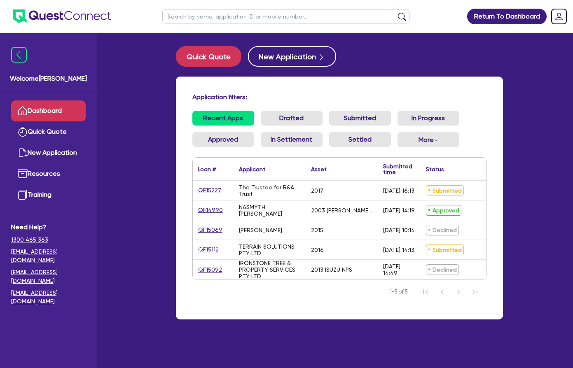
drag, startPoint x: 167, startPoint y: 190, endPoint x: 148, endPoint y: 190, distance: 19.4
click at [198, 190] on div "QF15227" at bounding box center [213, 190] width 31 height 9
